Goal: Task Accomplishment & Management: Use online tool/utility

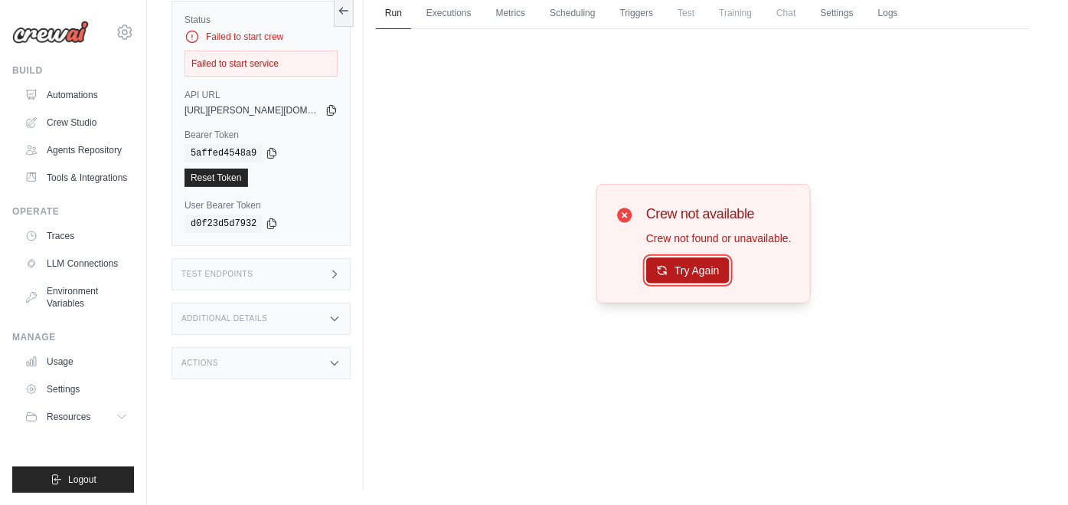
click at [717, 265] on button "Try Again" at bounding box center [687, 270] width 83 height 26
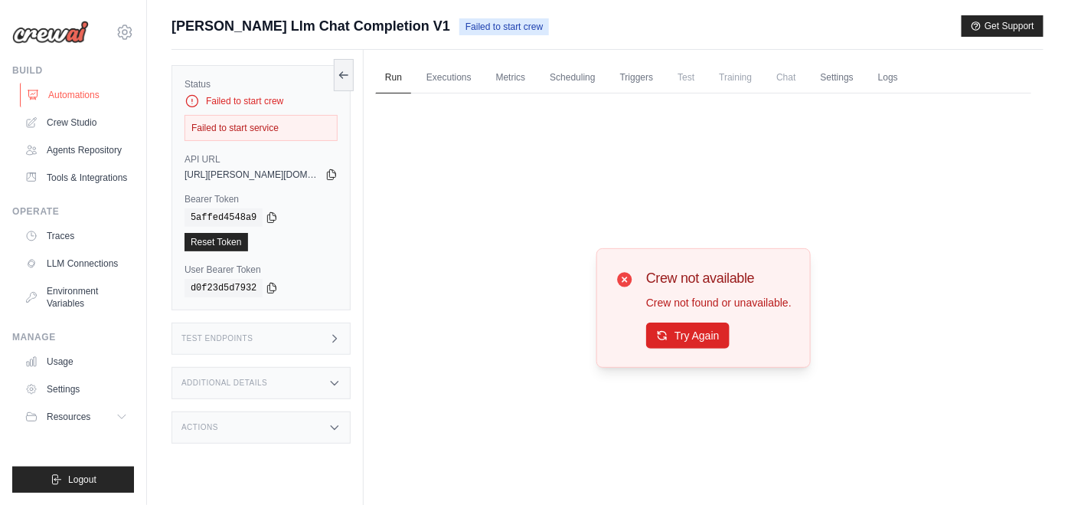
click at [89, 90] on link "Automations" at bounding box center [78, 95] width 116 height 25
click at [92, 119] on link "Crew Studio" at bounding box center [78, 122] width 116 height 25
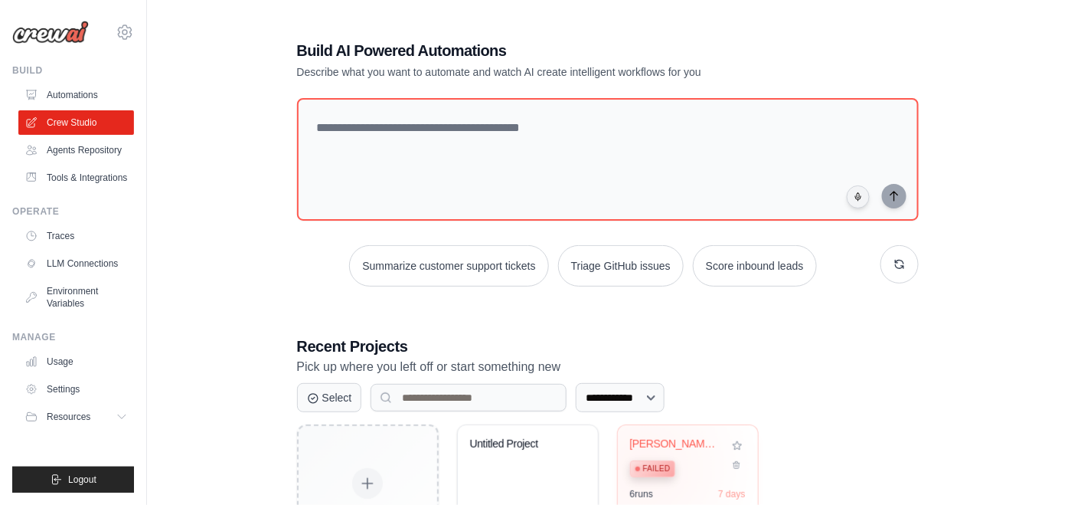
click at [645, 466] on span "Failed" at bounding box center [657, 468] width 28 height 12
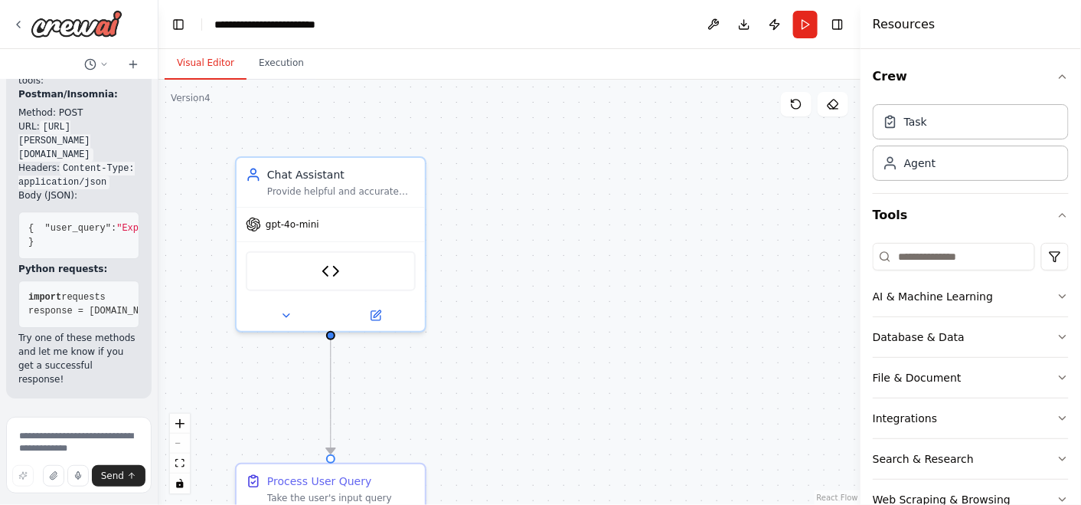
scroll to position [8741, 0]
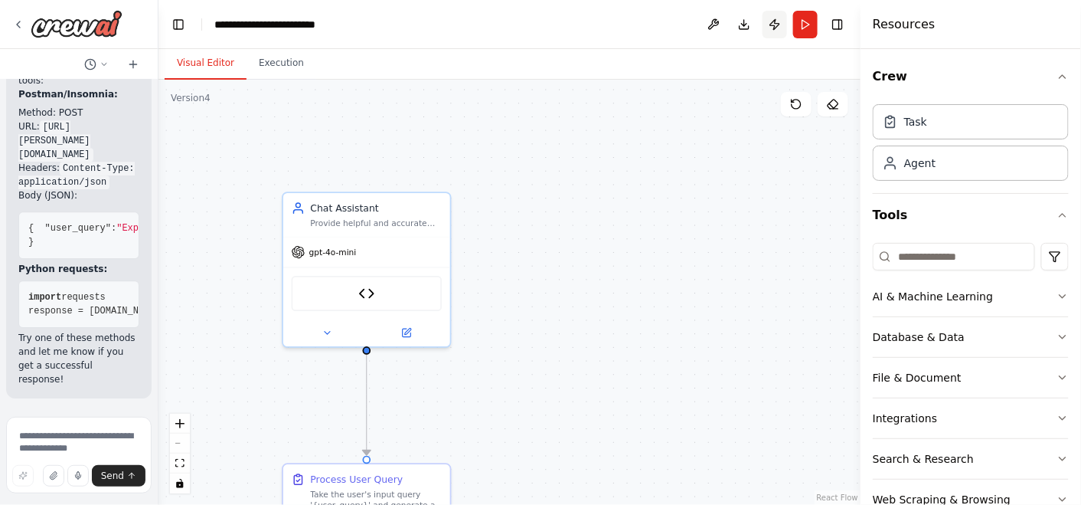
click at [779, 21] on button "Publish" at bounding box center [775, 25] width 25 height 28
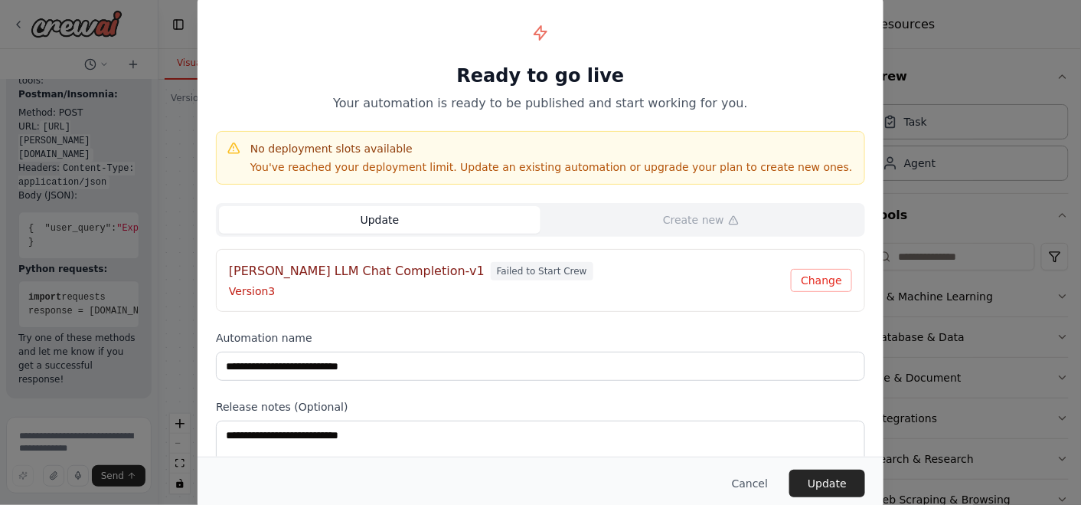
click at [938, 199] on div "**********" at bounding box center [540, 252] width 1081 height 505
click at [766, 482] on button "Cancel" at bounding box center [750, 483] width 60 height 28
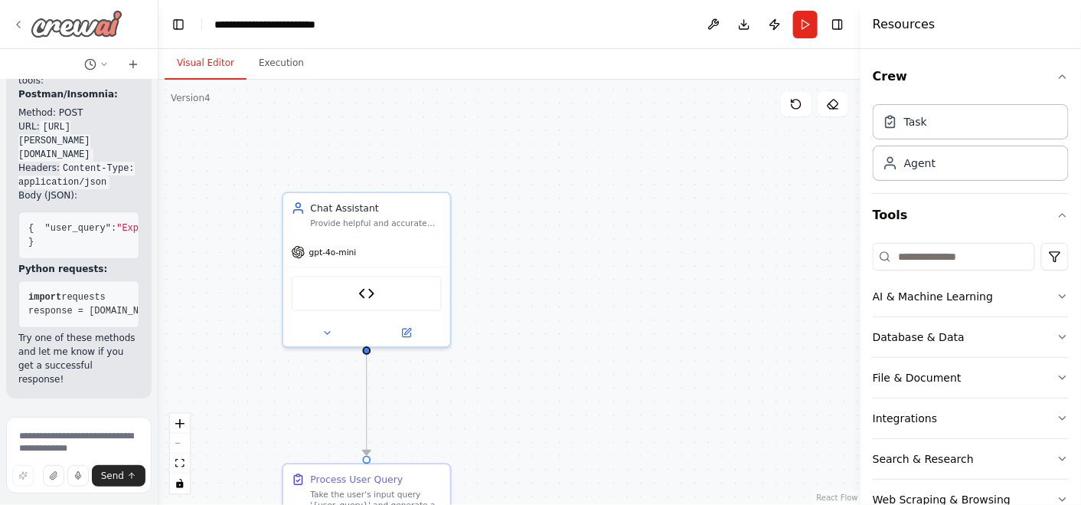
click at [98, 25] on img at bounding box center [77, 24] width 92 height 28
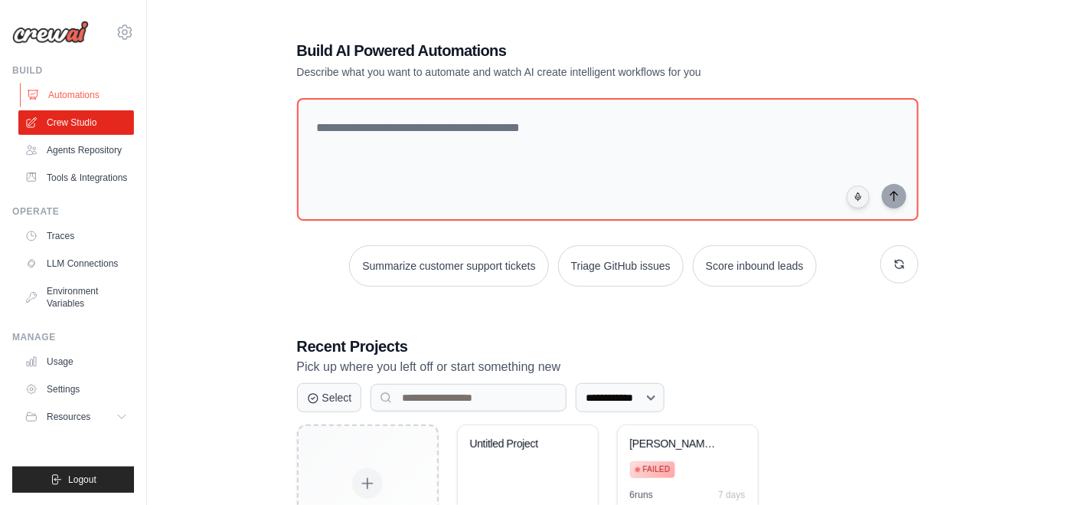
click at [80, 96] on link "Automations" at bounding box center [78, 95] width 116 height 25
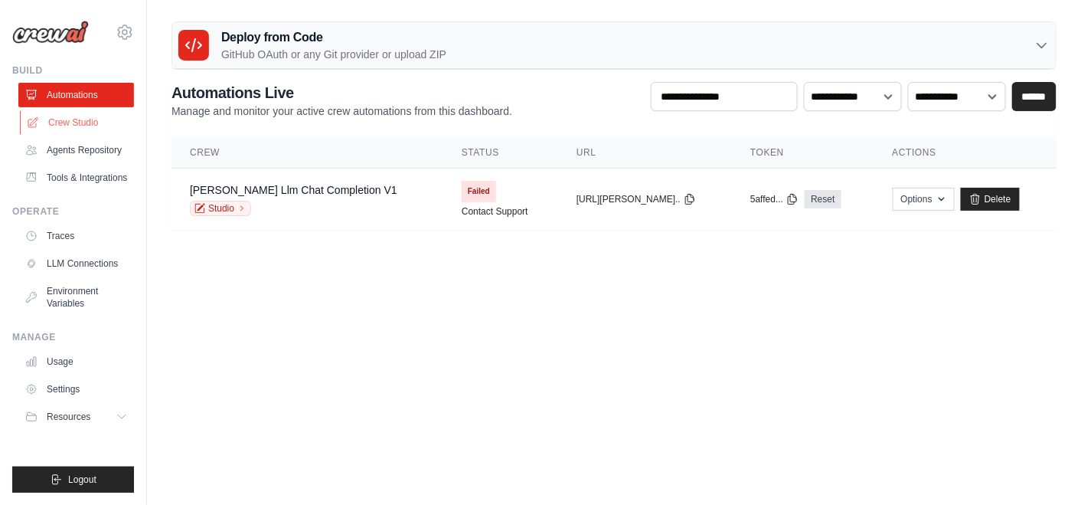
click at [95, 126] on link "Crew Studio" at bounding box center [78, 122] width 116 height 25
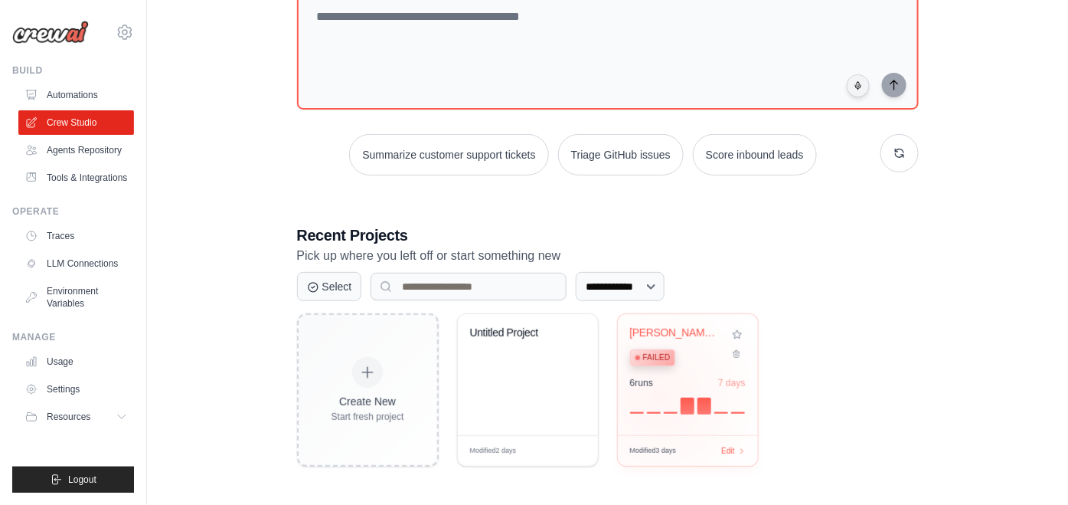
click at [660, 397] on div at bounding box center [688, 404] width 116 height 18
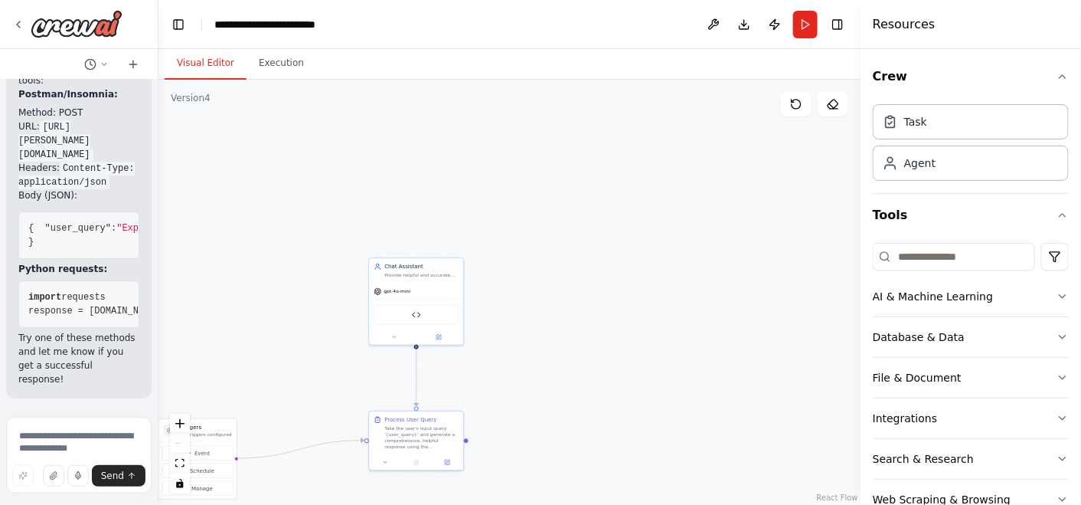
scroll to position [8741, 0]
drag, startPoint x: 237, startPoint y: 382, endPoint x: 382, endPoint y: 297, distance: 168.5
click at [382, 297] on div ".deletable-edge-delete-btn { width: 20px; height: 20px; border: 0px solid #ffff…" at bounding box center [509, 292] width 702 height 425
click at [347, 346] on p "No triggers configured" at bounding box center [350, 349] width 51 height 6
click at [354, 371] on button "Event" at bounding box center [342, 368] width 71 height 15
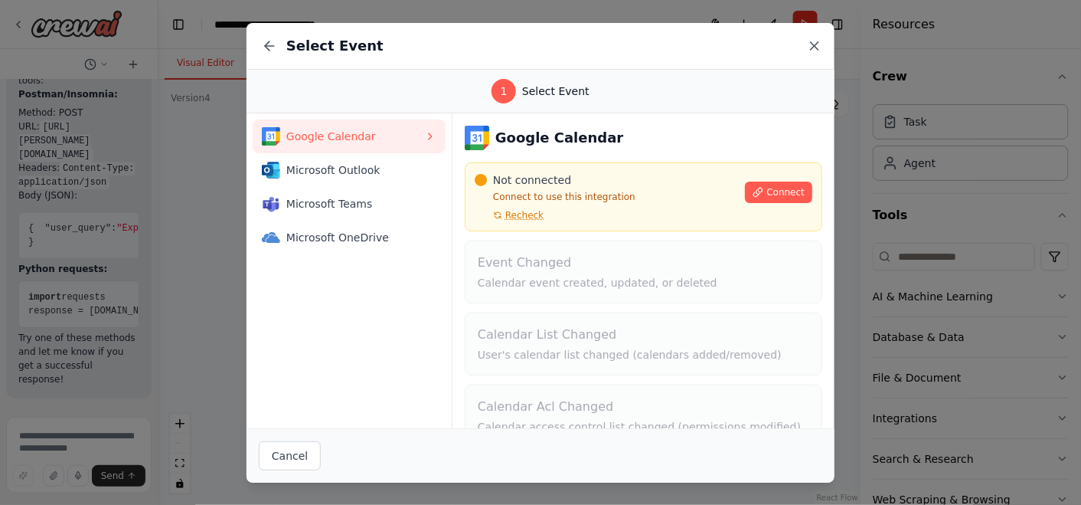
click at [810, 51] on icon at bounding box center [814, 45] width 15 height 15
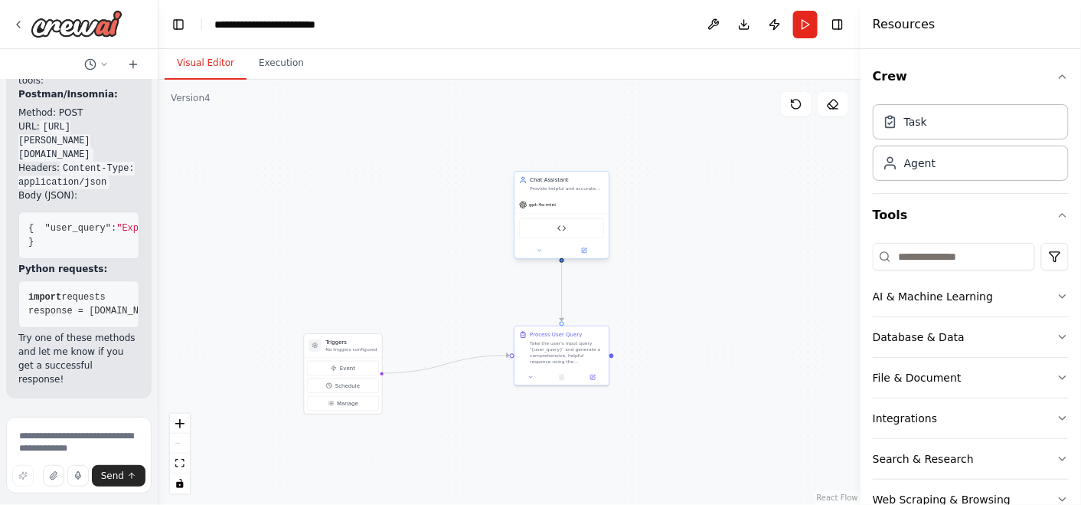
click at [582, 198] on div "gpt-4o-mini" at bounding box center [562, 204] width 94 height 17
click at [592, 375] on icon at bounding box center [594, 375] width 4 height 4
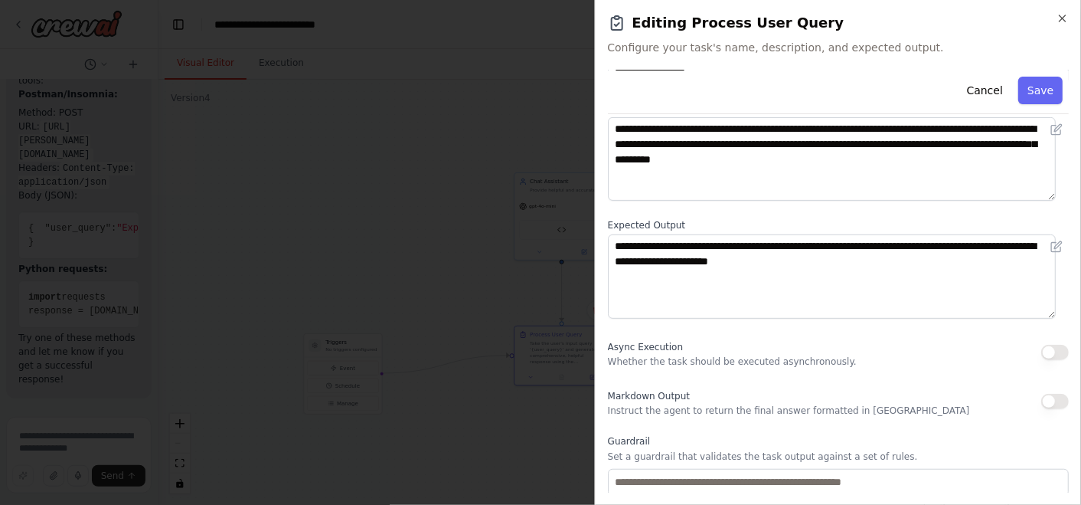
scroll to position [185, 0]
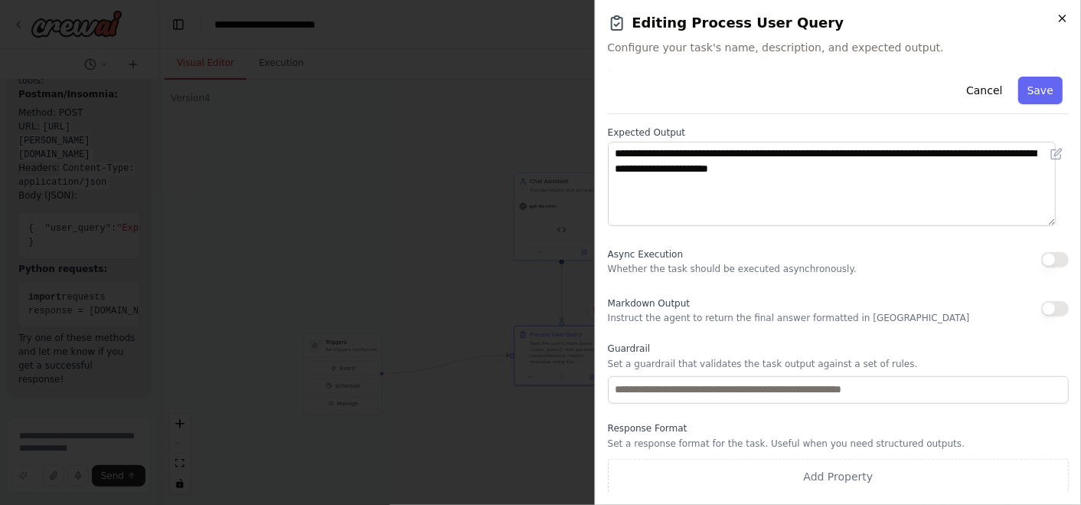
click at [1067, 13] on icon "button" at bounding box center [1063, 18] width 12 height 12
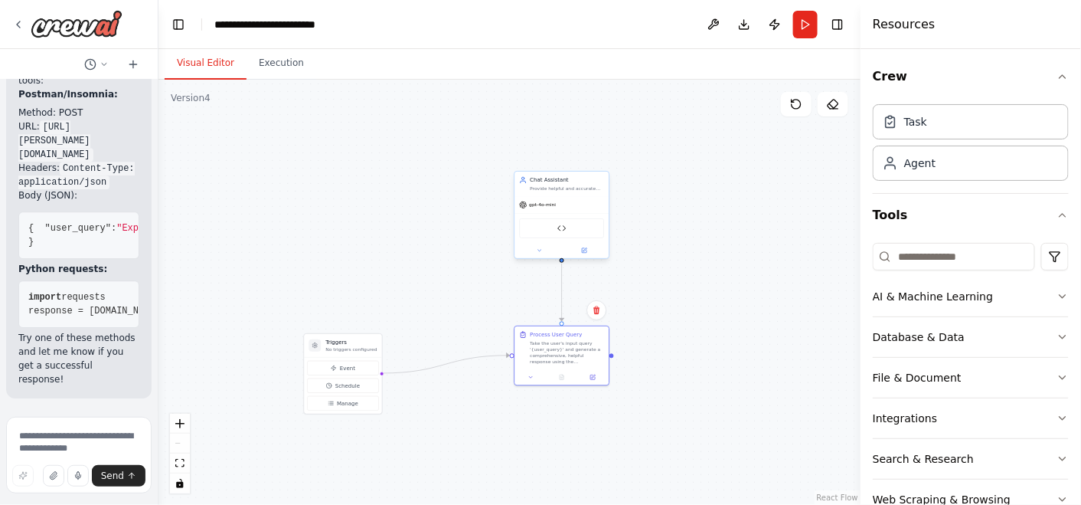
click at [571, 201] on div "gpt-4o-mini" at bounding box center [562, 204] width 94 height 17
click at [587, 248] on button at bounding box center [585, 250] width 44 height 9
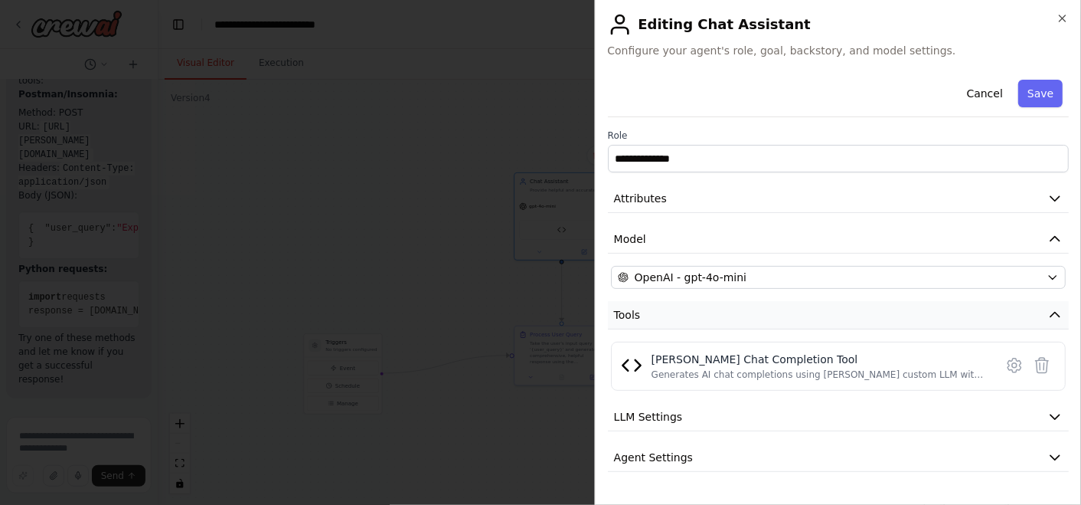
scroll to position [29, 0]
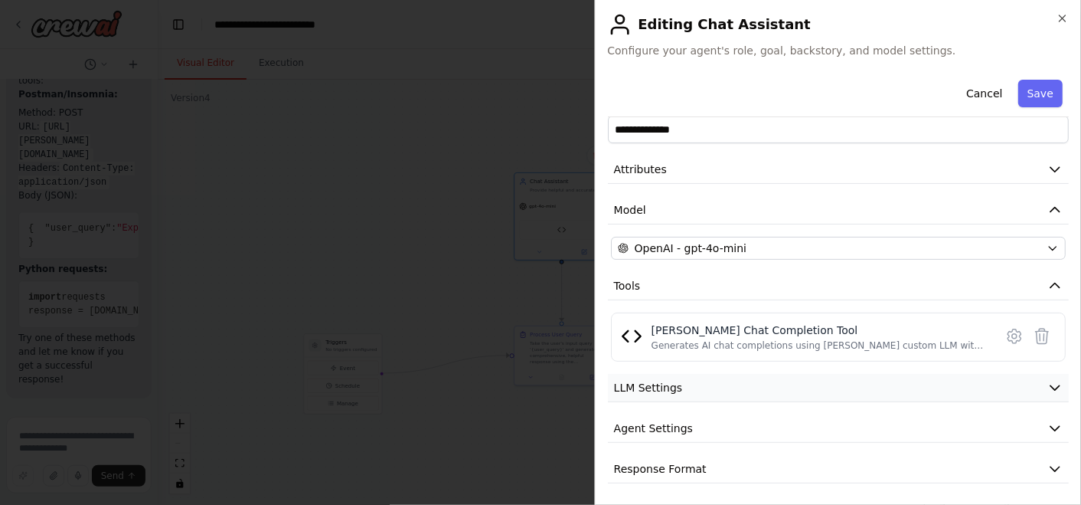
click at [788, 382] on button "LLM Settings" at bounding box center [838, 388] width 461 height 28
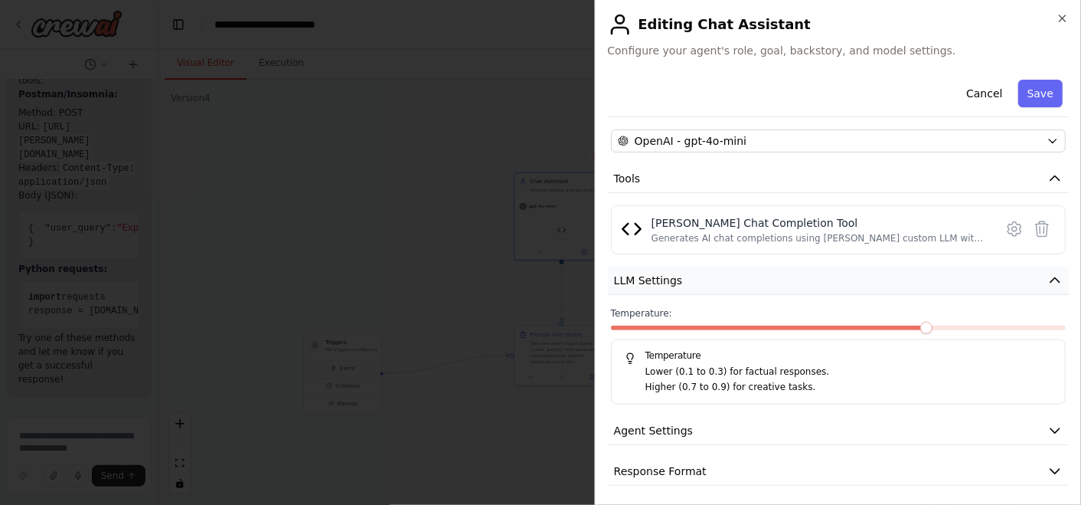
scroll to position [138, 0]
click at [779, 418] on button "Agent Settings" at bounding box center [838, 429] width 461 height 28
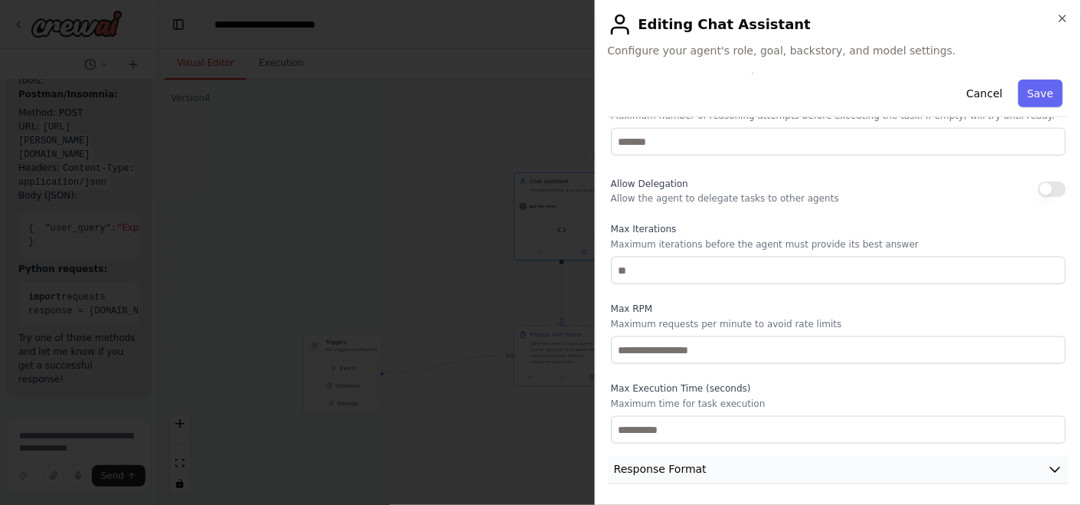
scroll to position [549, 0]
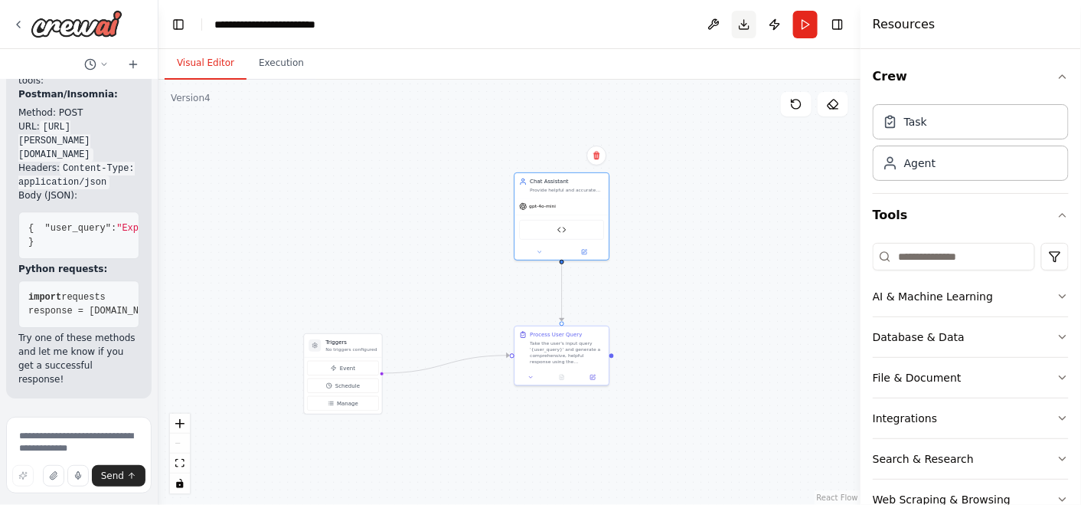
click at [743, 31] on button "Download" at bounding box center [744, 25] width 25 height 28
